Goal: Check status: Check status

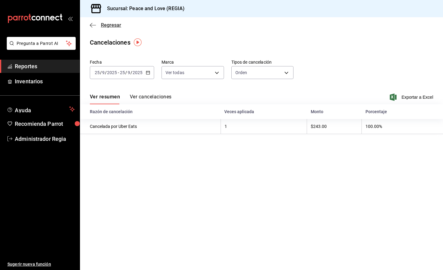
click at [103, 22] on span "Regresar" at bounding box center [111, 25] width 20 height 6
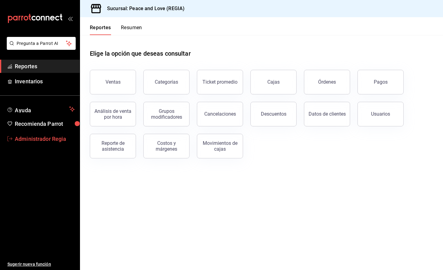
click at [34, 139] on span "Administrador Regia" at bounding box center [45, 139] width 60 height 8
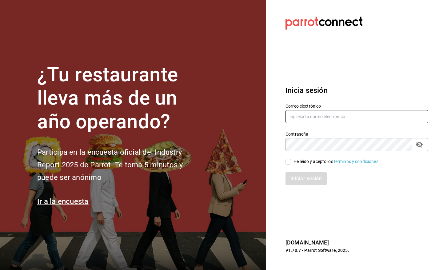
type input "pr@peace.com"
click at [286, 160] on input "He leído y acepto los Términos y condiciones." at bounding box center [289, 162] width 6 height 6
checkbox input "true"
click at [299, 180] on button "Iniciar sesión" at bounding box center [307, 178] width 42 height 13
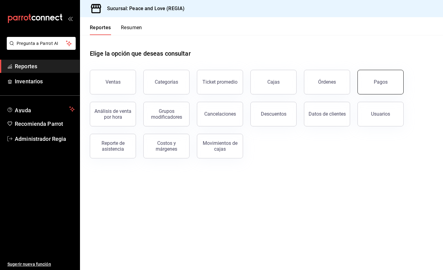
click at [382, 83] on div "Pagos" at bounding box center [381, 82] width 14 height 6
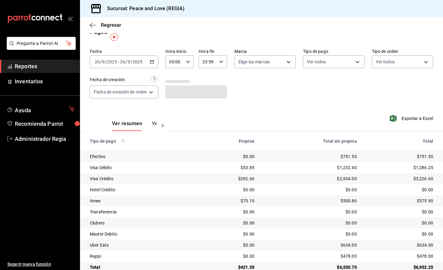
scroll to position [23, 0]
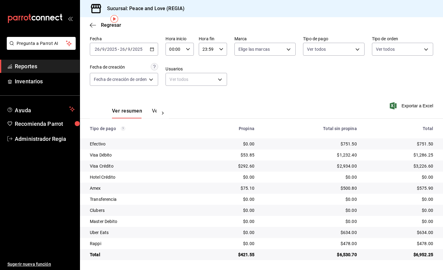
click at [154, 110] on button "Ver pagos" at bounding box center [163, 113] width 23 height 10
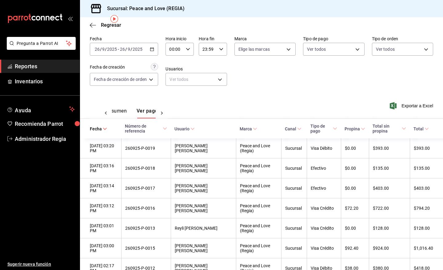
scroll to position [0, 18]
click at [385, 129] on span "Total sin propina" at bounding box center [390, 129] width 34 height 10
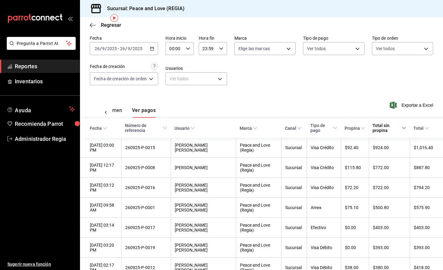
scroll to position [5, 0]
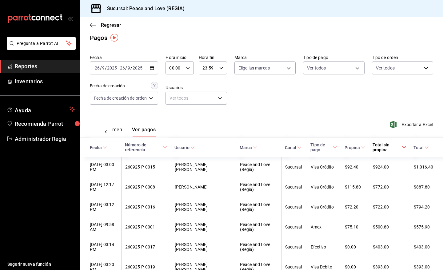
click at [353, 148] on span "Propina" at bounding box center [355, 147] width 21 height 5
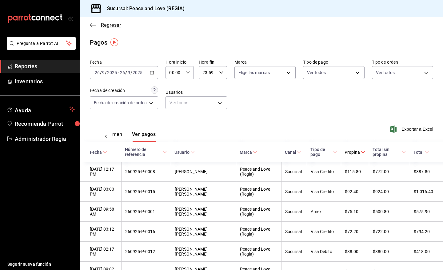
click at [113, 26] on span "Regresar" at bounding box center [111, 25] width 20 height 6
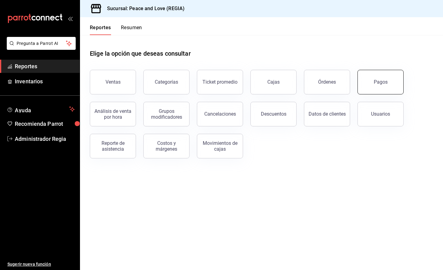
click at [379, 79] on div "Pagos" at bounding box center [381, 82] width 14 height 6
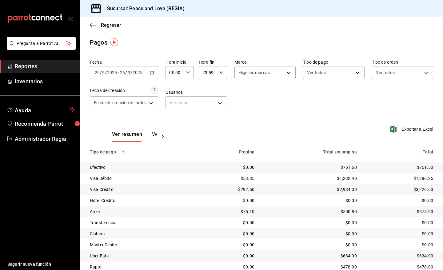
click at [153, 70] on icon "button" at bounding box center [152, 72] width 4 height 4
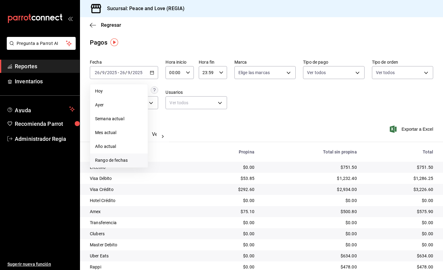
click at [131, 165] on li "Rango de fechas" at bounding box center [119, 161] width 58 height 14
click at [226, 139] on abbr "21" at bounding box center [226, 141] width 4 height 4
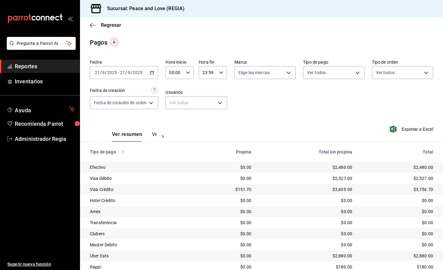
scroll to position [23, 0]
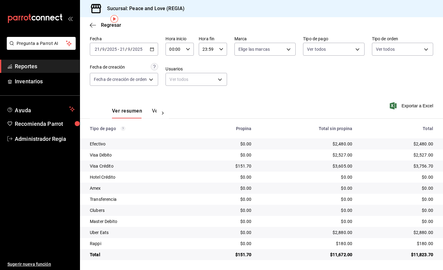
click at [153, 108] on div "Ver resumen Ver pagos" at bounding box center [129, 110] width 79 height 18
click at [153, 110] on button "Ver pagos" at bounding box center [163, 113] width 23 height 10
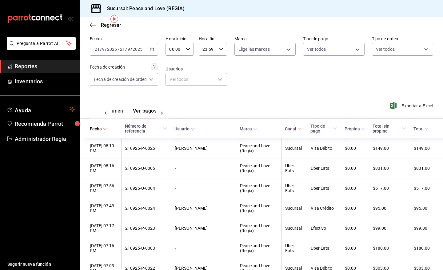
scroll to position [0, 18]
click at [361, 127] on icon at bounding box center [363, 129] width 4 height 4
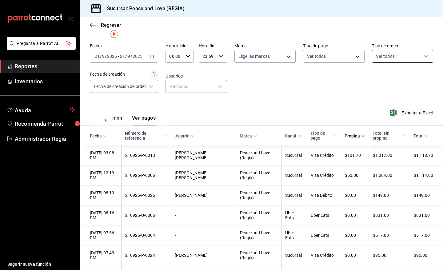
scroll to position [5, 0]
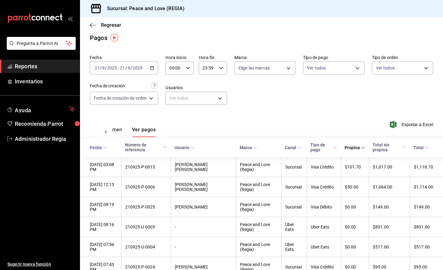
click at [153, 70] on icon "button" at bounding box center [152, 68] width 4 height 4
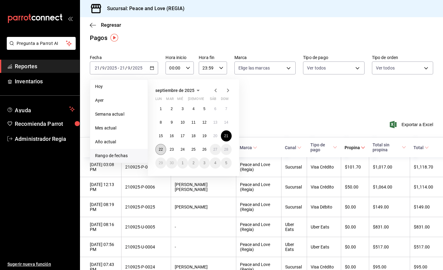
click at [159, 150] on abbr "22" at bounding box center [161, 149] width 4 height 4
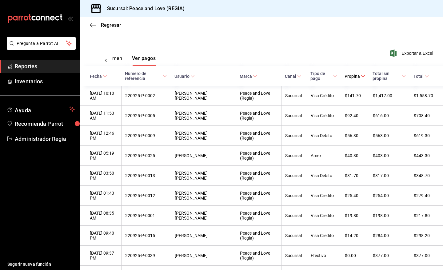
scroll to position [82, 0]
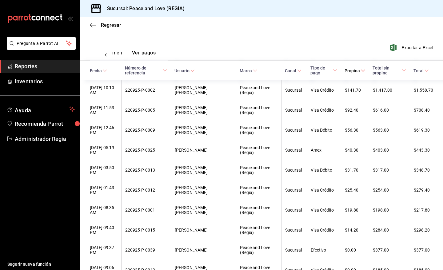
click at [112, 52] on button "Ver resumen" at bounding box center [108, 55] width 29 height 10
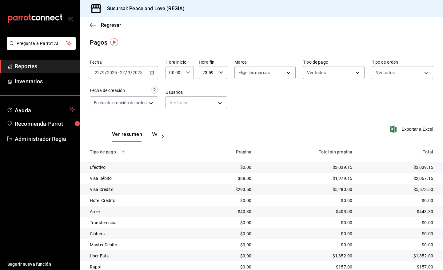
scroll to position [23, 0]
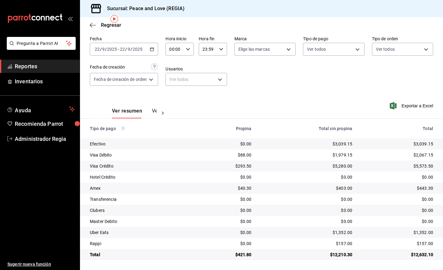
click at [150, 110] on div "Ver resumen Ver pagos" at bounding box center [134, 113] width 45 height 10
click at [152, 110] on button "Ver pagos" at bounding box center [163, 113] width 23 height 10
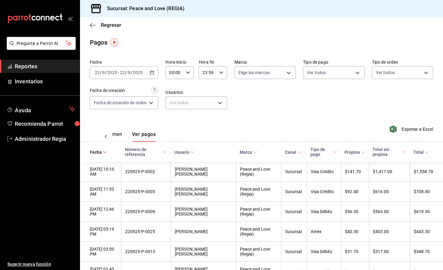
click at [161, 68] on div "Fecha [DATE] [DATE] - [DATE] [DATE] Hora inicio 00:00 Hora inicio Hora fin 23:5…" at bounding box center [262, 87] width 344 height 60
click at [150, 76] on div "[DATE] [DATE] - [DATE] [DATE]" at bounding box center [124, 72] width 68 height 13
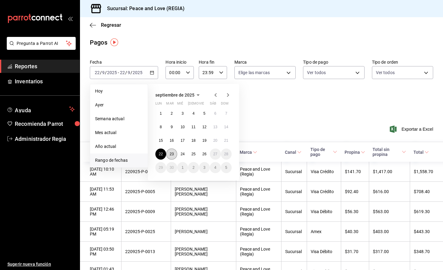
click at [175, 155] on button "23" at bounding box center [171, 154] width 11 height 11
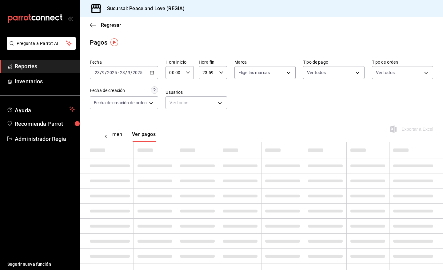
click at [123, 138] on div "Ver resumen Ver pagos" at bounding box center [116, 136] width 44 height 10
click at [122, 134] on button "Ver resumen" at bounding box center [108, 136] width 29 height 10
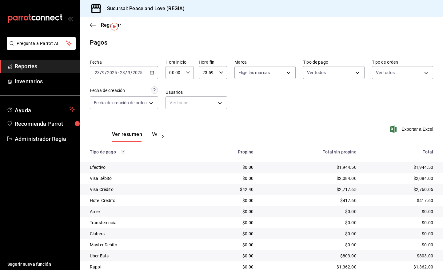
scroll to position [23, 0]
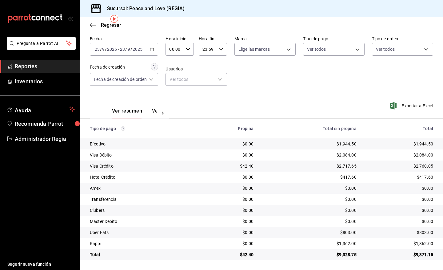
click at [212, 174] on div "$0.00" at bounding box center [228, 177] width 50 height 6
click at [154, 109] on button "Ver pagos" at bounding box center [163, 113] width 23 height 10
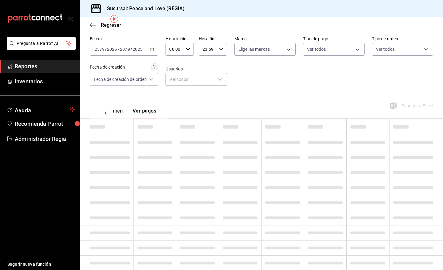
scroll to position [0, 18]
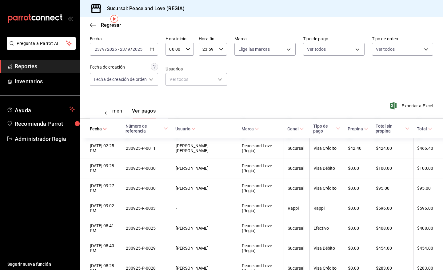
click at [122, 114] on button "Ver resumen" at bounding box center [108, 113] width 29 height 10
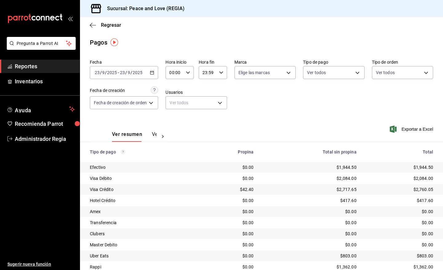
click at [150, 73] on div "[DATE] [DATE] - [DATE] [DATE]" at bounding box center [124, 72] width 68 height 13
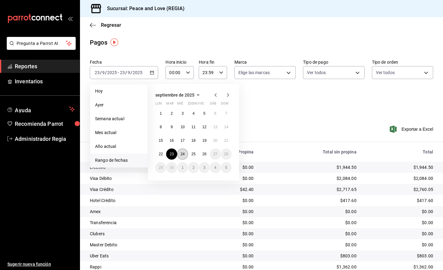
click at [184, 153] on abbr "24" at bounding box center [183, 154] width 4 height 4
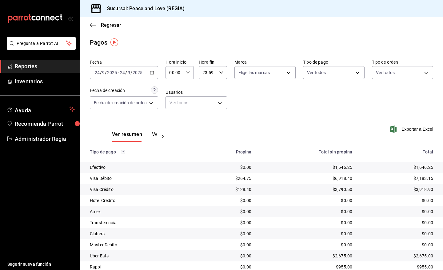
scroll to position [23, 0]
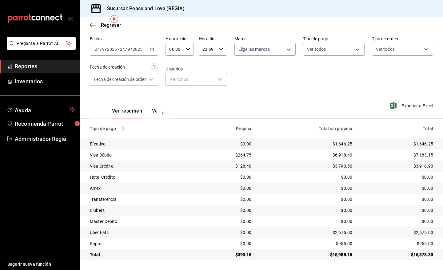
click at [152, 111] on button "Ver pagos" at bounding box center [163, 113] width 23 height 10
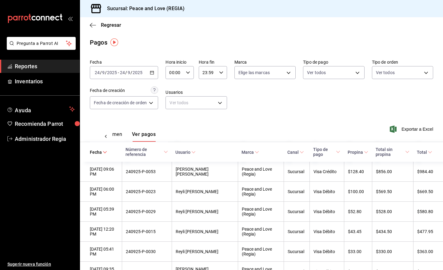
click at [157, 72] on div "[DATE] [DATE] - [DATE] [DATE]" at bounding box center [124, 72] width 68 height 13
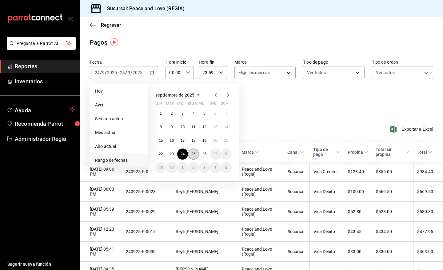
click at [196, 155] on button "25" at bounding box center [193, 154] width 11 height 11
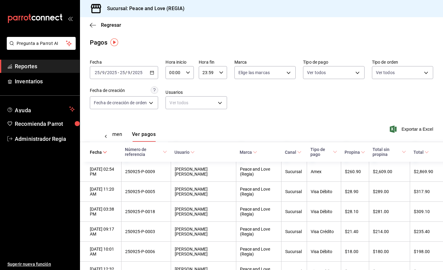
click at [123, 135] on div "Ver resumen Ver pagos" at bounding box center [116, 136] width 44 height 10
click at [119, 131] on button "Ver resumen" at bounding box center [108, 136] width 29 height 10
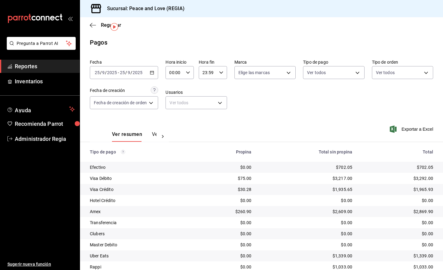
scroll to position [23, 0]
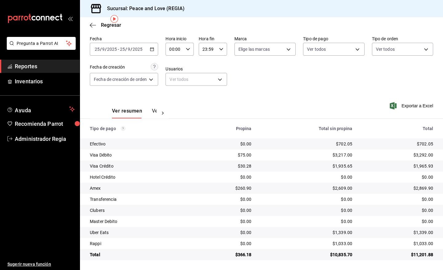
click at [155, 114] on button "Ver pagos" at bounding box center [163, 113] width 23 height 10
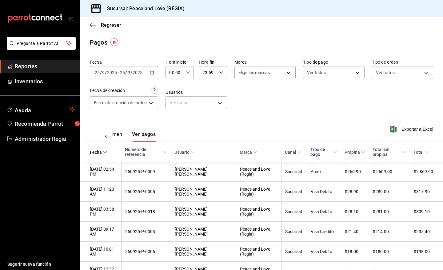
click at [157, 74] on div "[DATE] [DATE] - [DATE] [DATE]" at bounding box center [124, 72] width 68 height 13
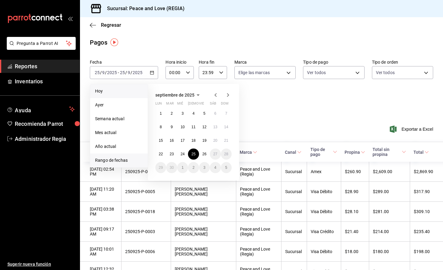
click at [122, 92] on span "Hoy" at bounding box center [119, 91] width 48 height 6
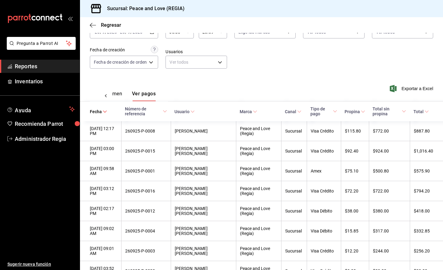
scroll to position [19, 0]
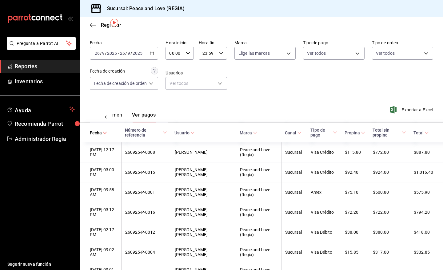
click at [116, 113] on button "Ver resumen" at bounding box center [108, 117] width 29 height 10
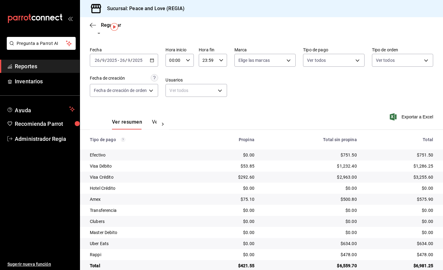
scroll to position [23, 0]
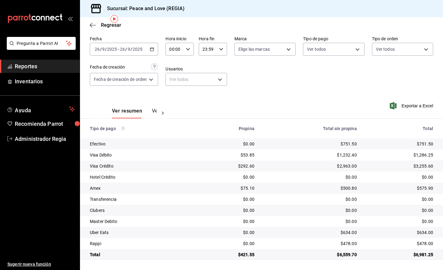
click at [153, 105] on div "Ver resumen Ver pagos" at bounding box center [129, 110] width 79 height 18
click at [152, 109] on button "Ver pagos" at bounding box center [163, 113] width 23 height 10
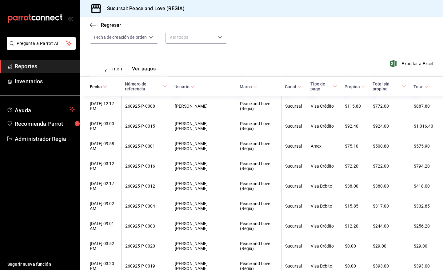
scroll to position [71, 0]
